Goal: Information Seeking & Learning: Learn about a topic

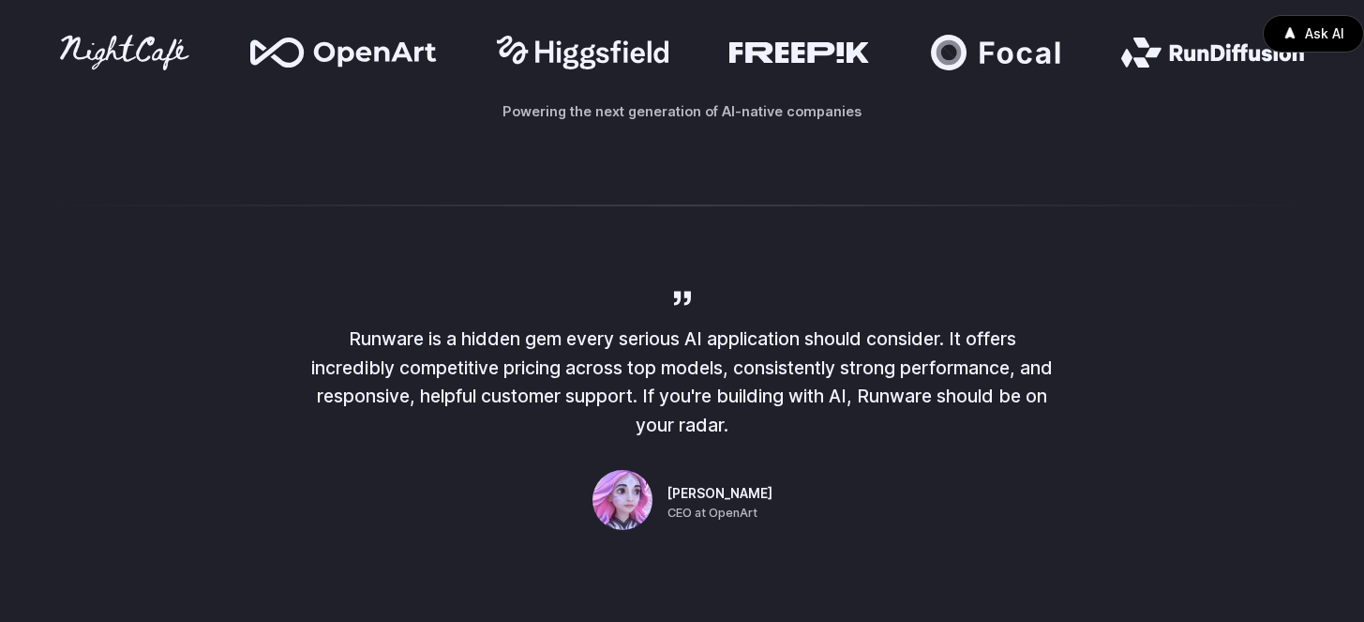
scroll to position [801, 0]
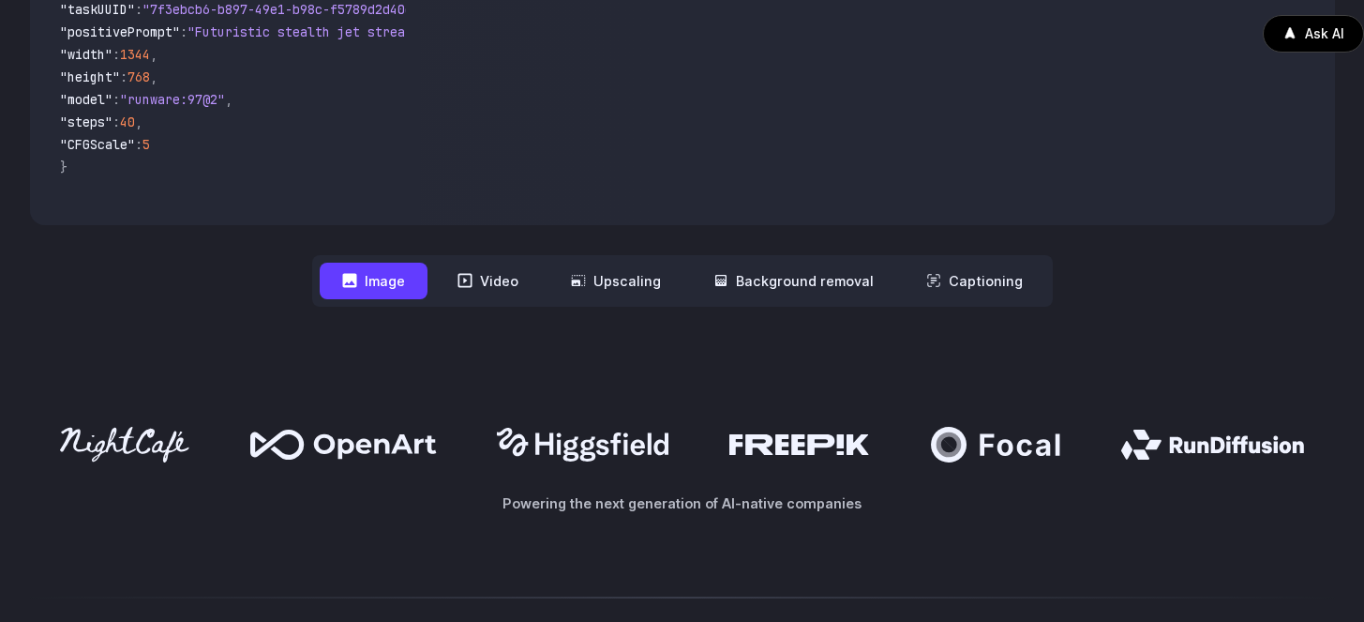
click at [507, 303] on nav "**********" at bounding box center [682, 281] width 741 height 52
click at [505, 292] on button "Video" at bounding box center [488, 280] width 106 height 37
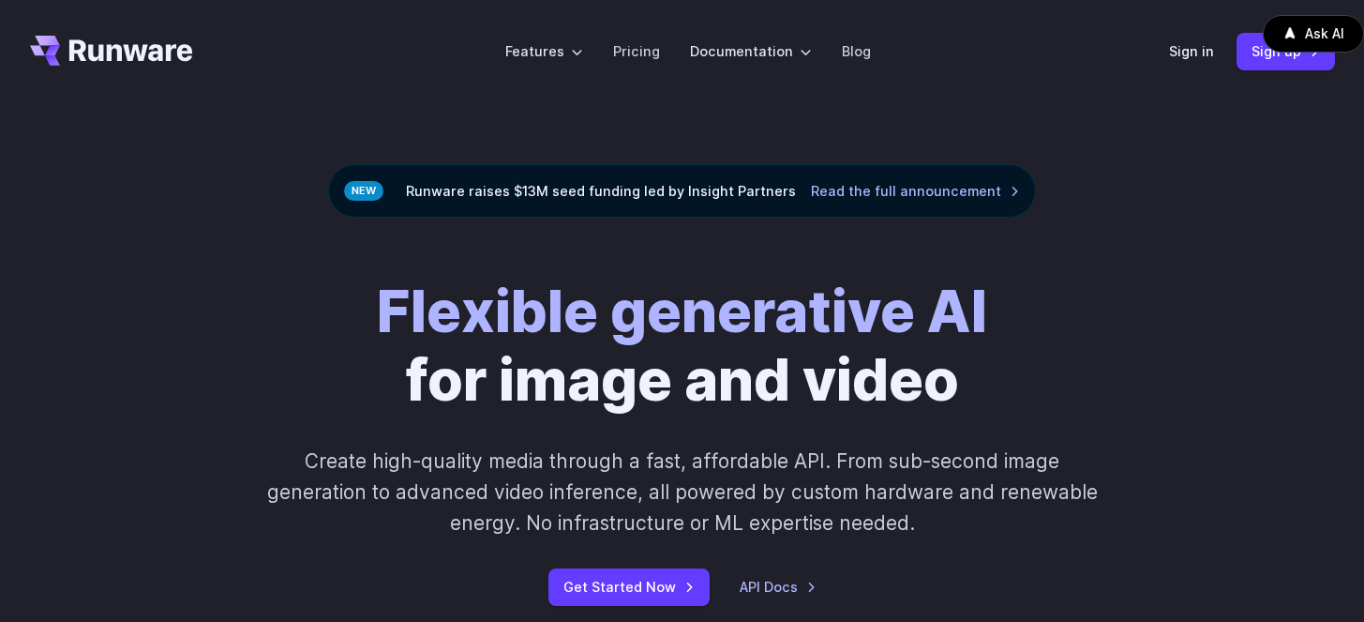
scroll to position [0, 0]
click at [634, 48] on link "Pricing" at bounding box center [636, 52] width 47 height 22
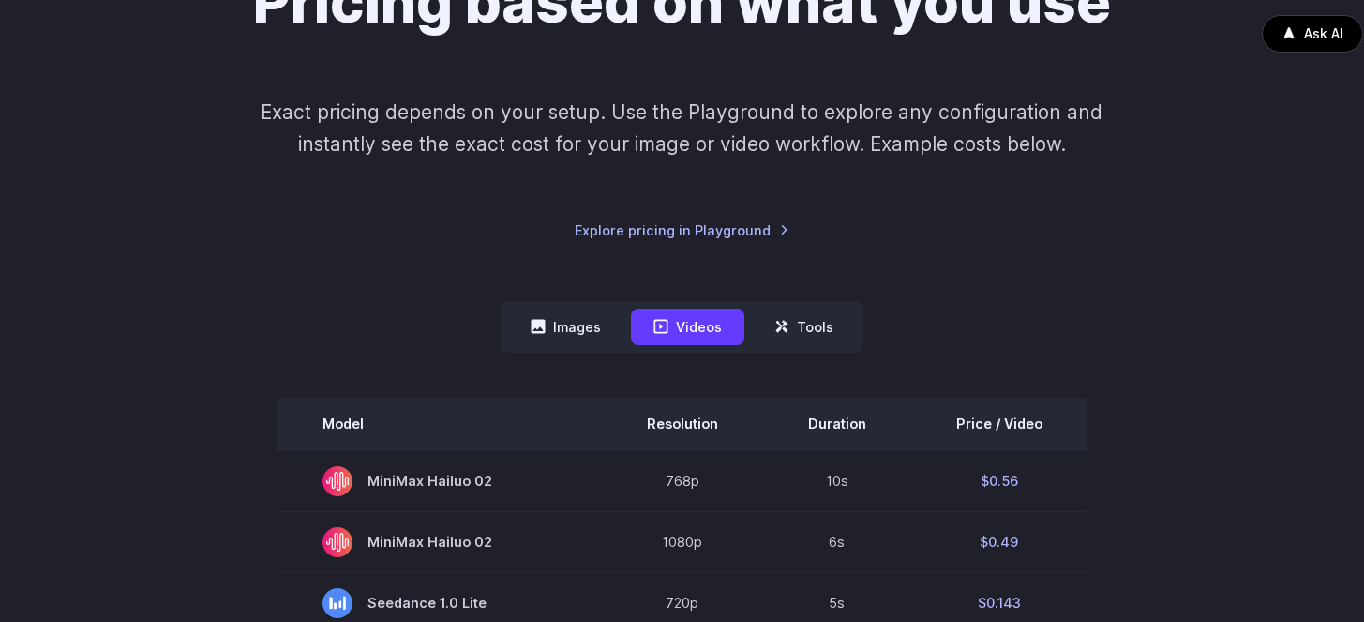
scroll to position [117, 0]
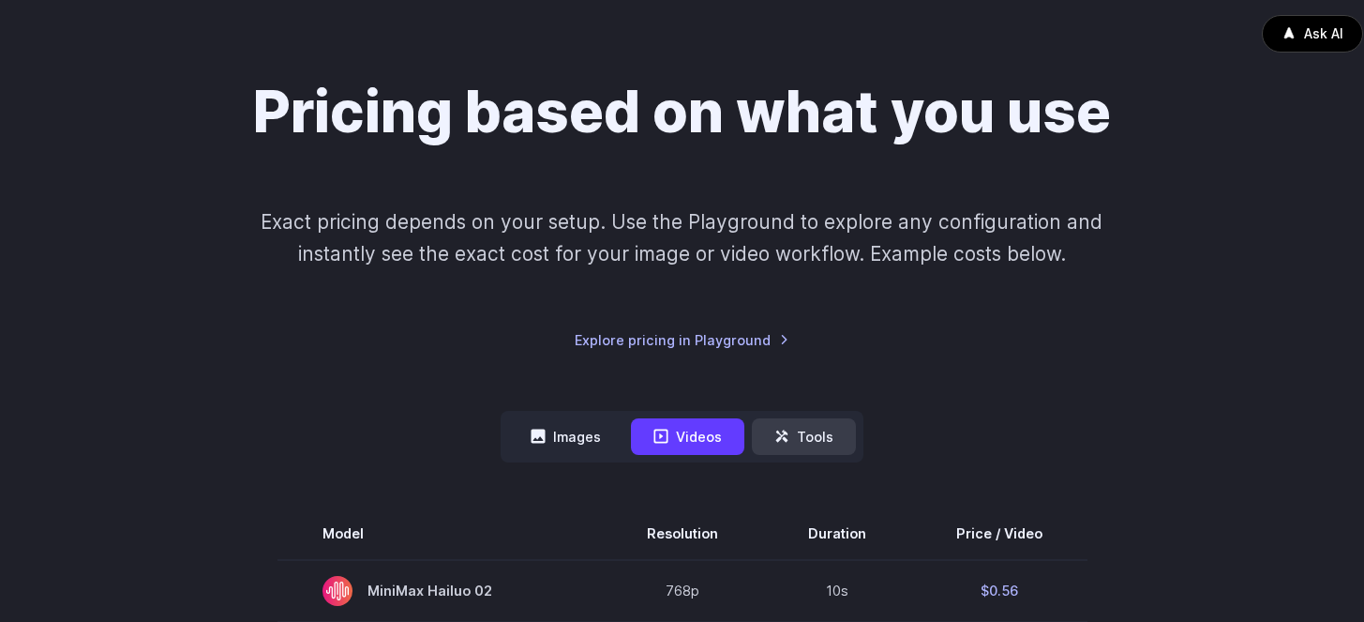
click at [784, 433] on icon at bounding box center [782, 436] width 12 height 12
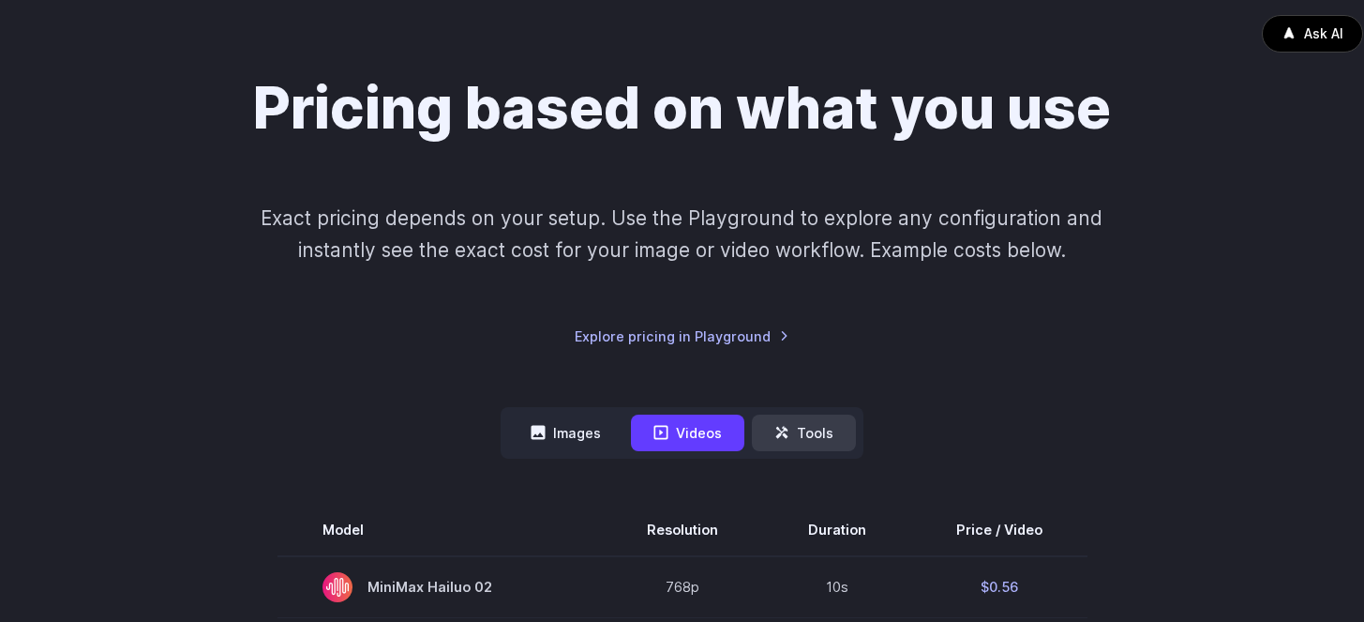
click at [801, 432] on button "Tools" at bounding box center [804, 432] width 104 height 37
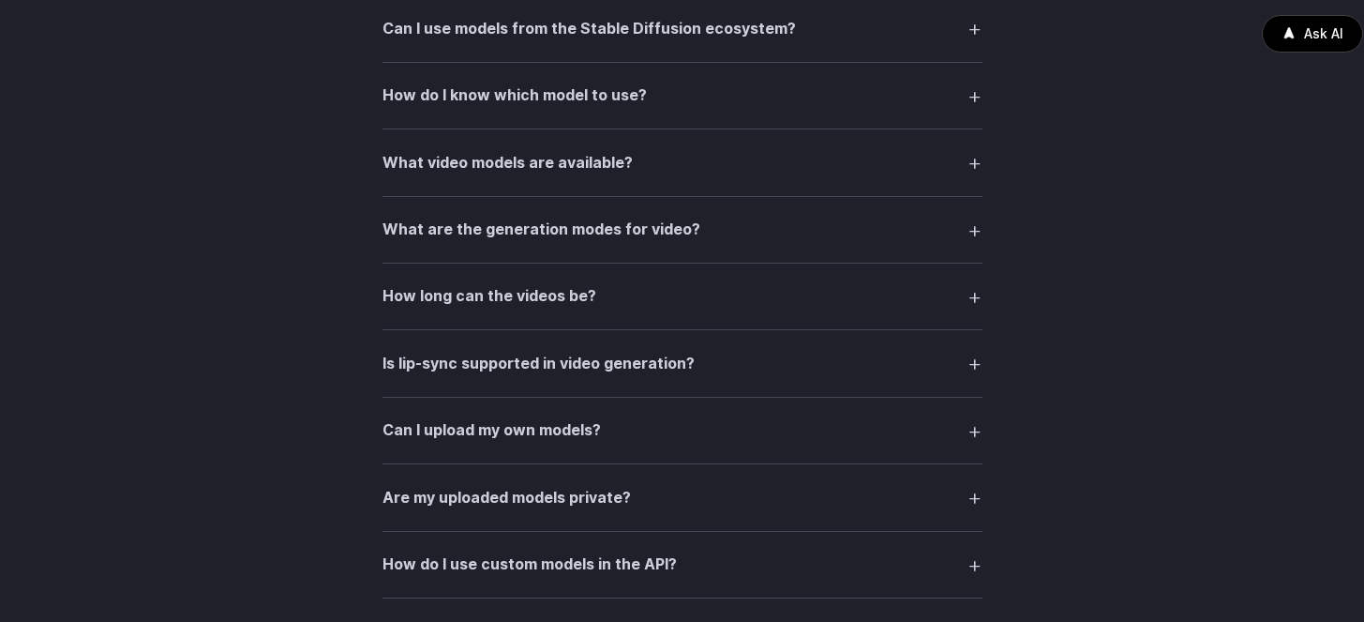
scroll to position [1962, 0]
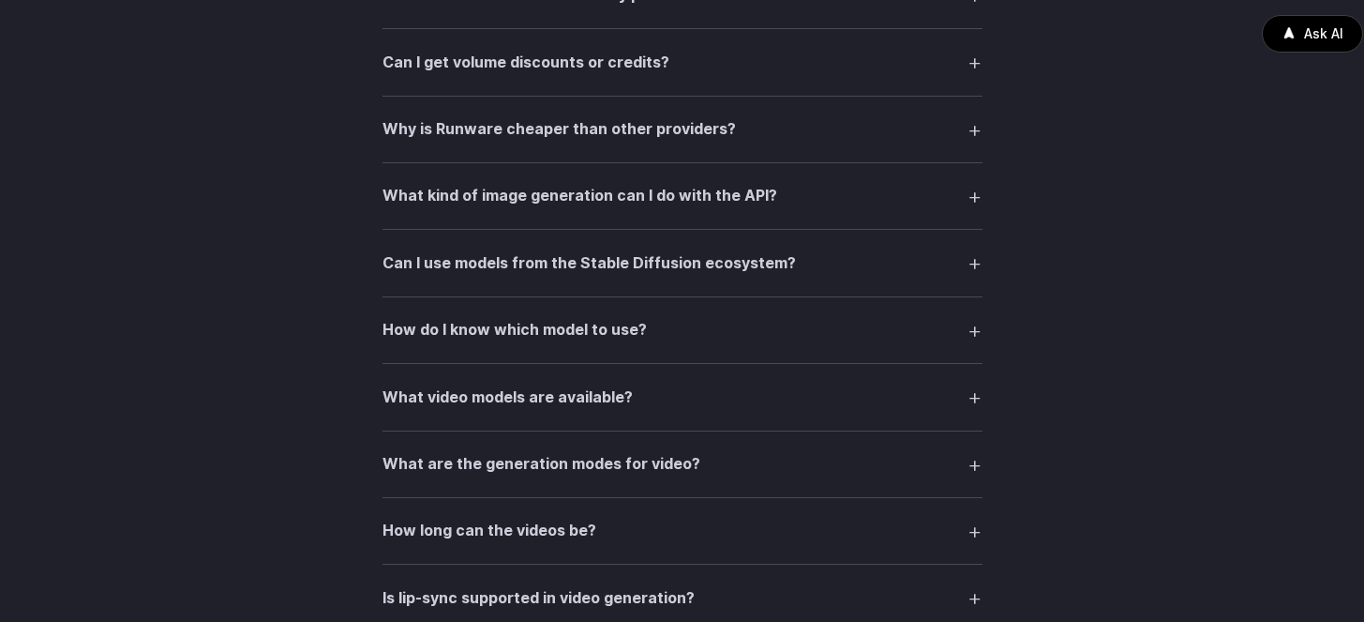
click at [536, 474] on h3 "What are the generation modes for video?" at bounding box center [541, 464] width 318 height 24
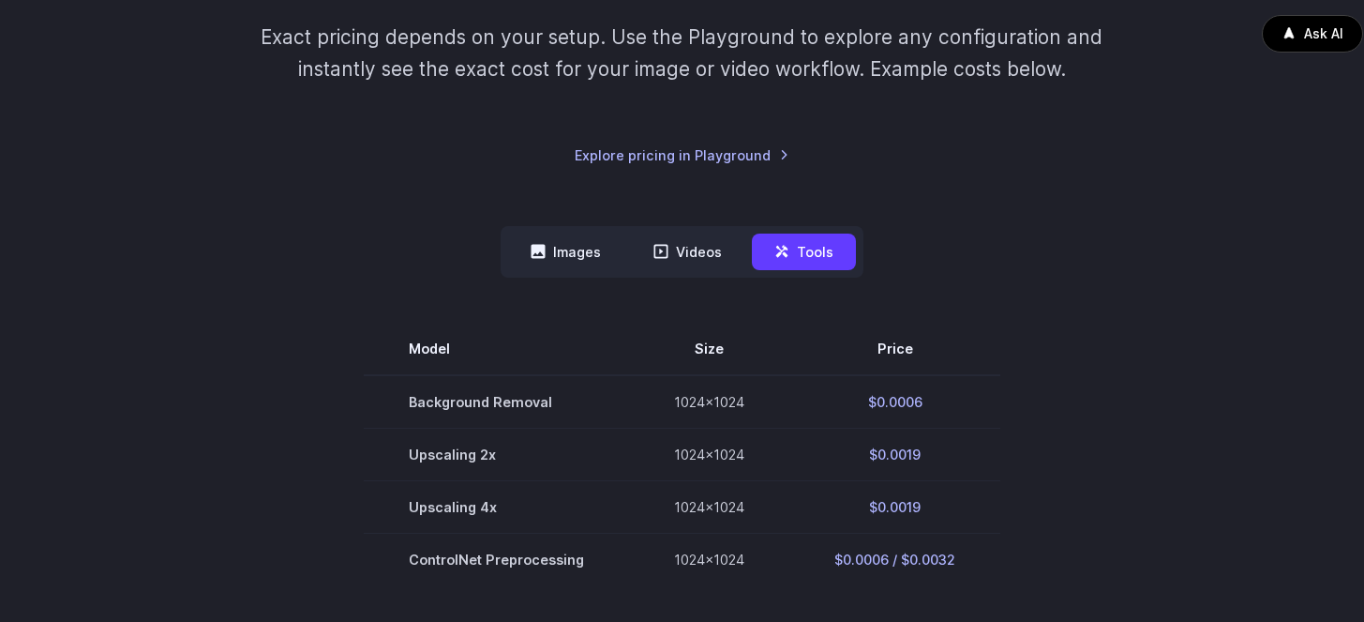
scroll to position [169, 0]
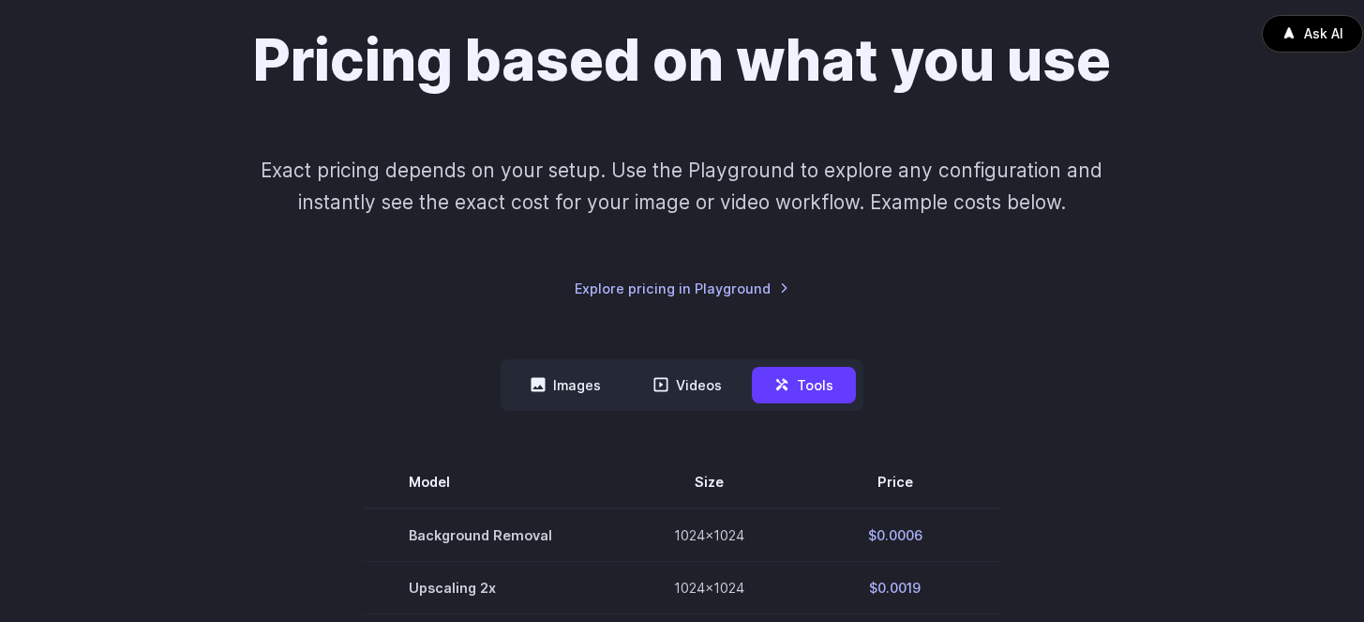
click at [521, 406] on nav "Images Videos Tools ****** ****** *****" at bounding box center [682, 385] width 363 height 52
click at [550, 397] on button "Images" at bounding box center [565, 385] width 115 height 37
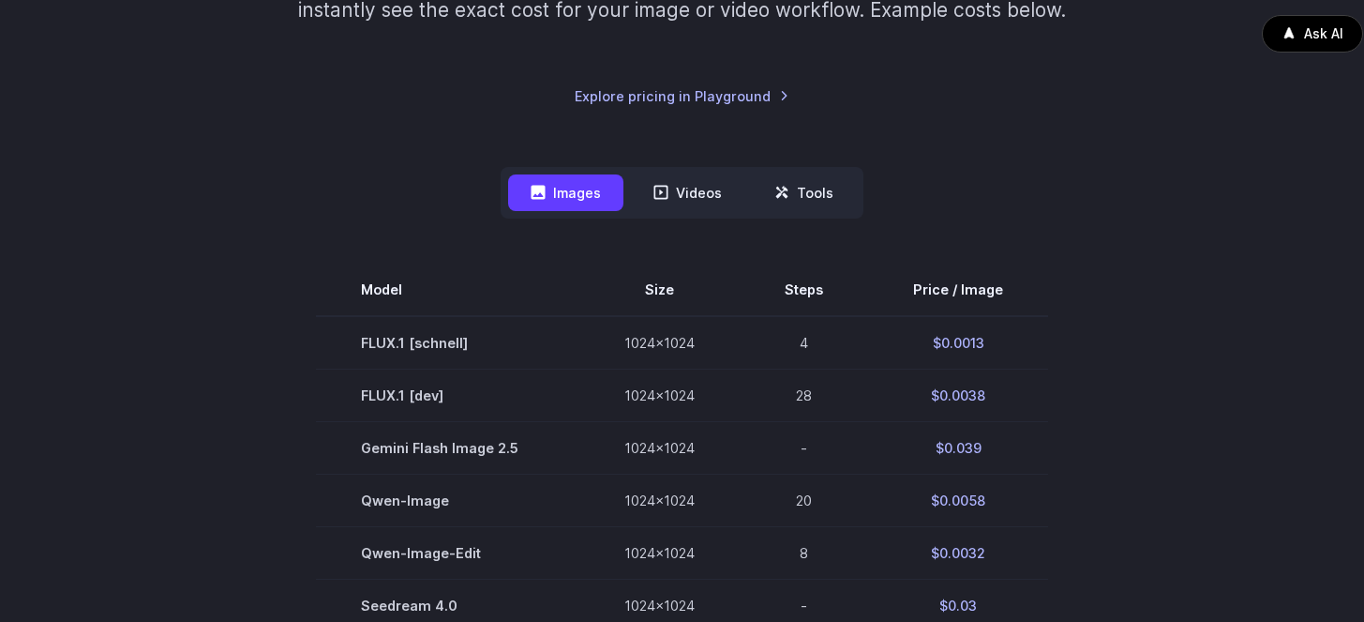
scroll to position [196, 0]
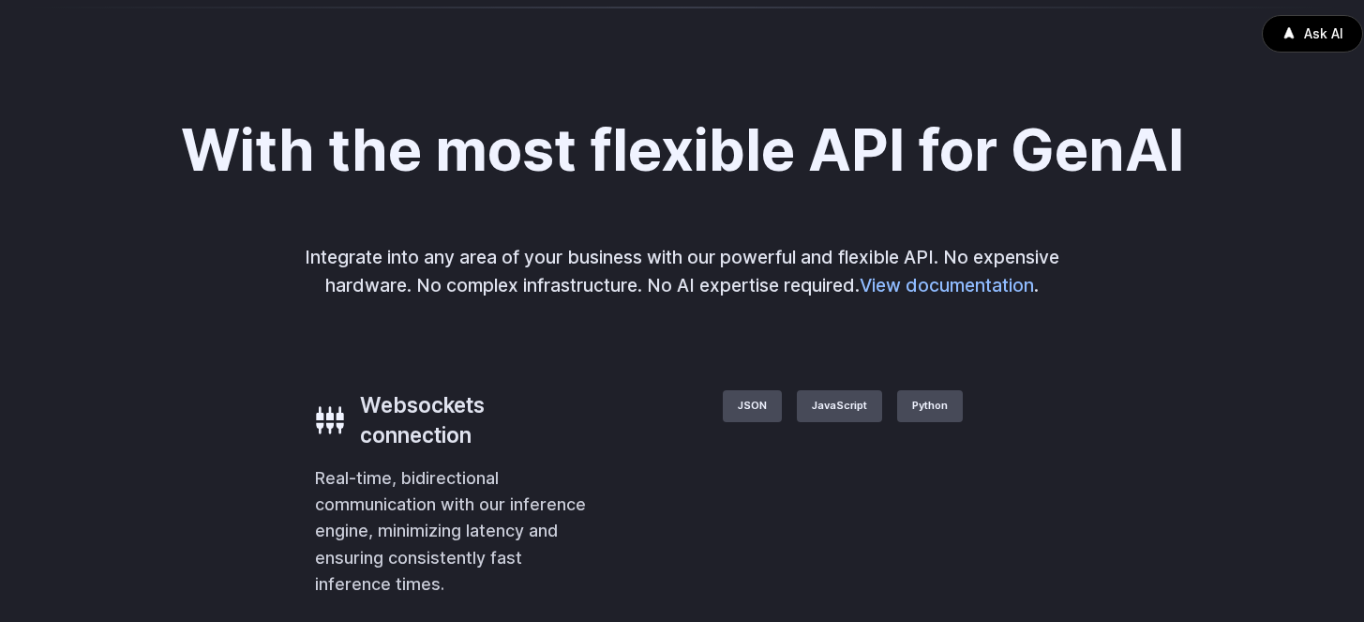
scroll to position [3537, 0]
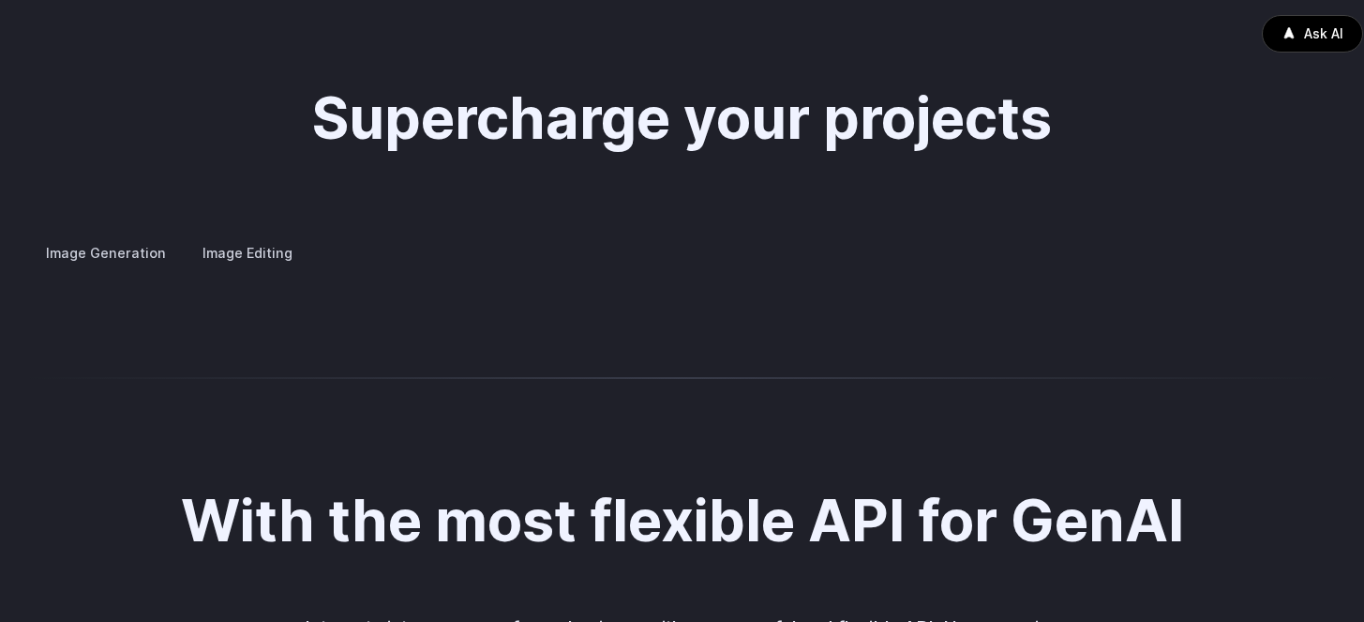
click at [262, 236] on label "Image Editing" at bounding box center [248, 252] width 122 height 33
click at [0, 0] on summary "Inpainting" at bounding box center [0, 0] width 0 height 0
click at [0, 0] on summary "Outpainting" at bounding box center [0, 0] width 0 height 0
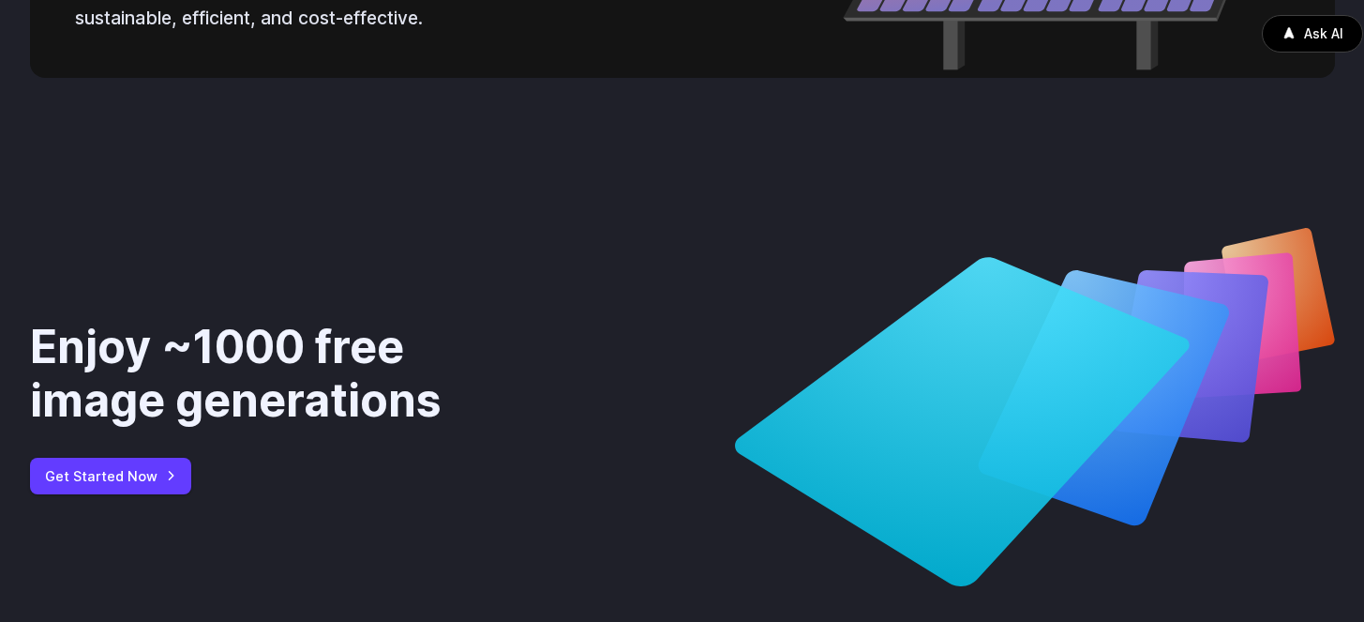
scroll to position [6612, 0]
